Goal: Task Accomplishment & Management: Complete application form

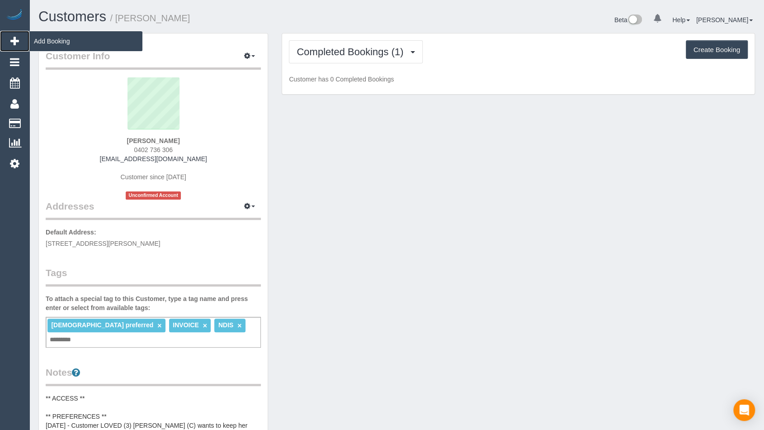
click at [48, 42] on span "Add Booking" at bounding box center [85, 41] width 113 height 21
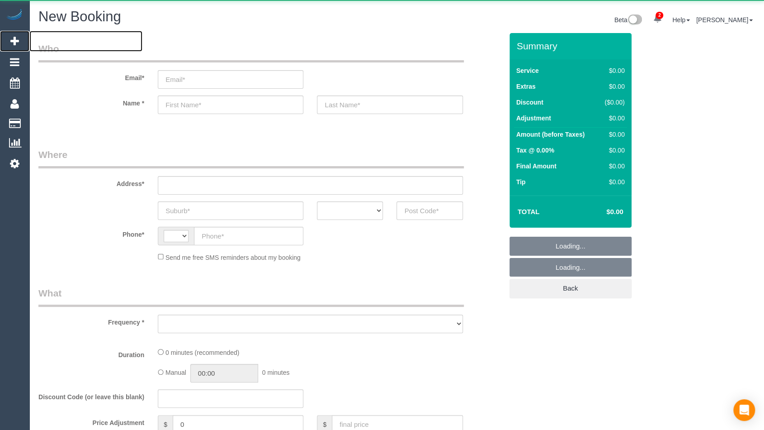
select select "string:AU"
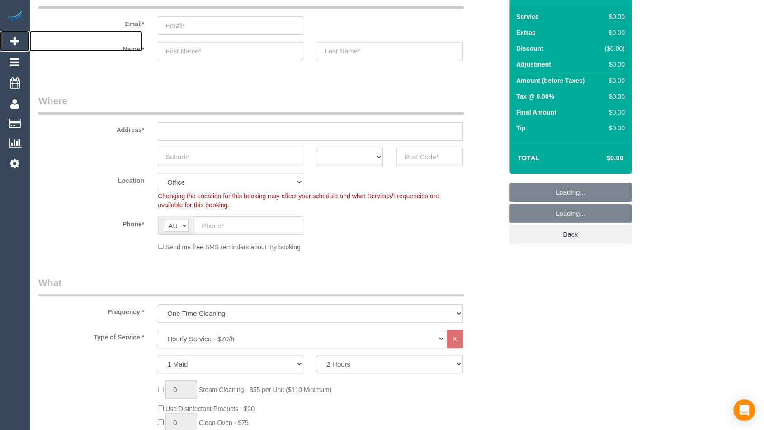
scroll to position [91, 0]
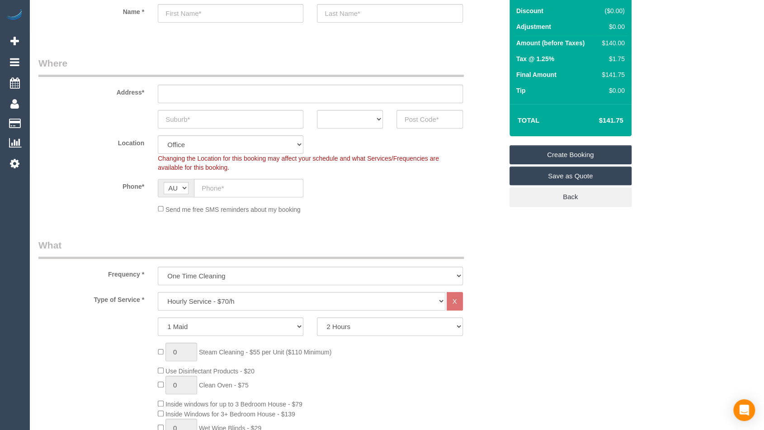
click at [388, 263] on div "Frequency * One Time Cleaning Weekly - 10% Off - 10.00% (0% for the First Booki…" at bounding box center [271, 261] width 478 height 47
click at [386, 270] on select "One Time Cleaning Weekly - 10% Off - 10.00% (0% for the First Booking) Fortnigh…" at bounding box center [310, 275] width 305 height 19
click at [331, 307] on select "Hourly Service - $70/h Hourly Service - $65/h Hourly Service - $60/h Hourly Ser…" at bounding box center [301, 301] width 287 height 19
click at [469, 238] on div "Frequency * One Time Cleaning Weekly - 10% Off - 10.00% (0% for the First Booki…" at bounding box center [271, 261] width 478 height 47
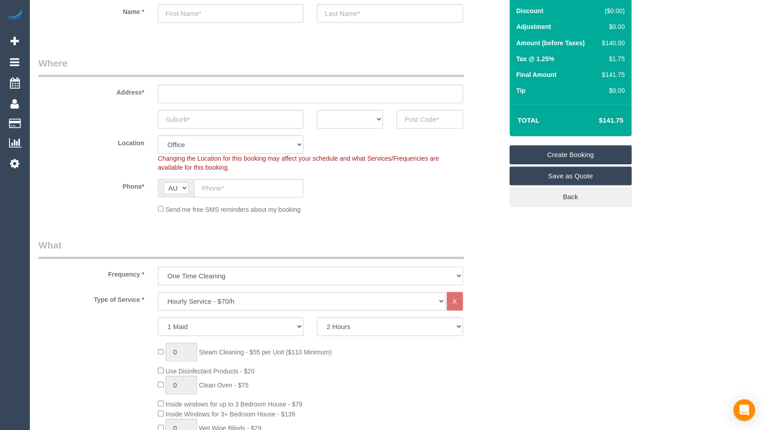
click at [415, 272] on select "One Time Cleaning Weekly - 10% Off - 10.00% (0% for the First Booking) Fortnigh…" at bounding box center [310, 275] width 305 height 19
select select "object:1027"
click at [158, 266] on select "One Time Cleaning Weekly - 10% Off - 10.00% (0% for the First Booking) Fortnigh…" at bounding box center [310, 275] width 305 height 19
click at [351, 307] on select "Hourly Service - $70/h Hourly Service - $65/h Hourly Service - $60/h Hourly Ser…" at bounding box center [301, 301] width 287 height 19
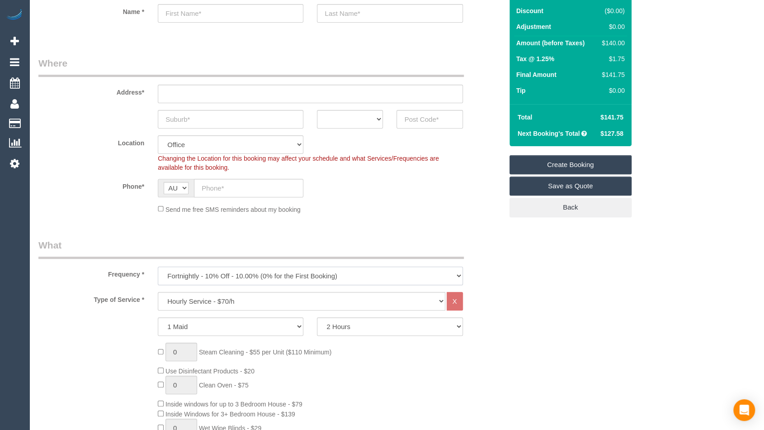
click at [433, 268] on select "One Time Cleaning Weekly - 10% Off - 10.00% (0% for the First Booking) Fortnigh…" at bounding box center [310, 275] width 305 height 19
